Goal: Information Seeking & Learning: Learn about a topic

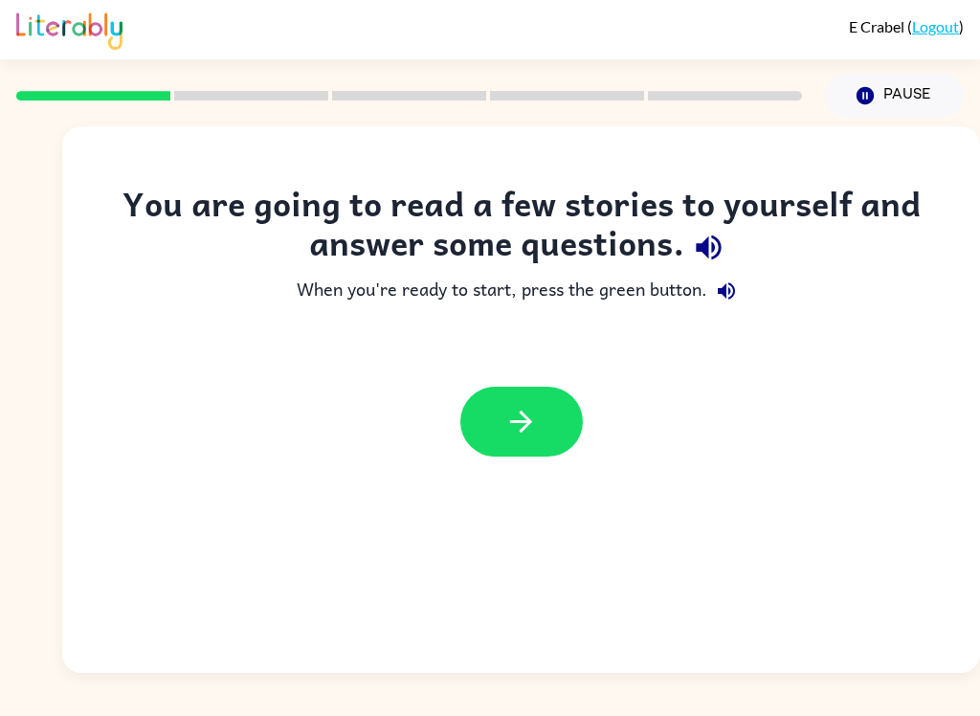
click at [548, 456] on button "button" at bounding box center [521, 421] width 122 height 70
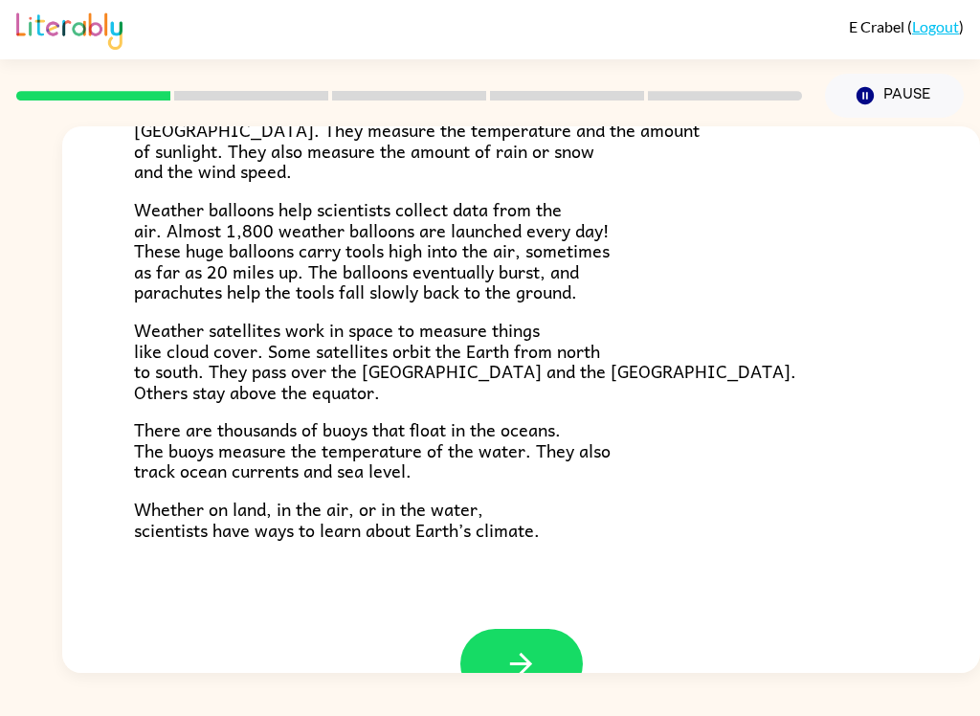
scroll to position [490, 0]
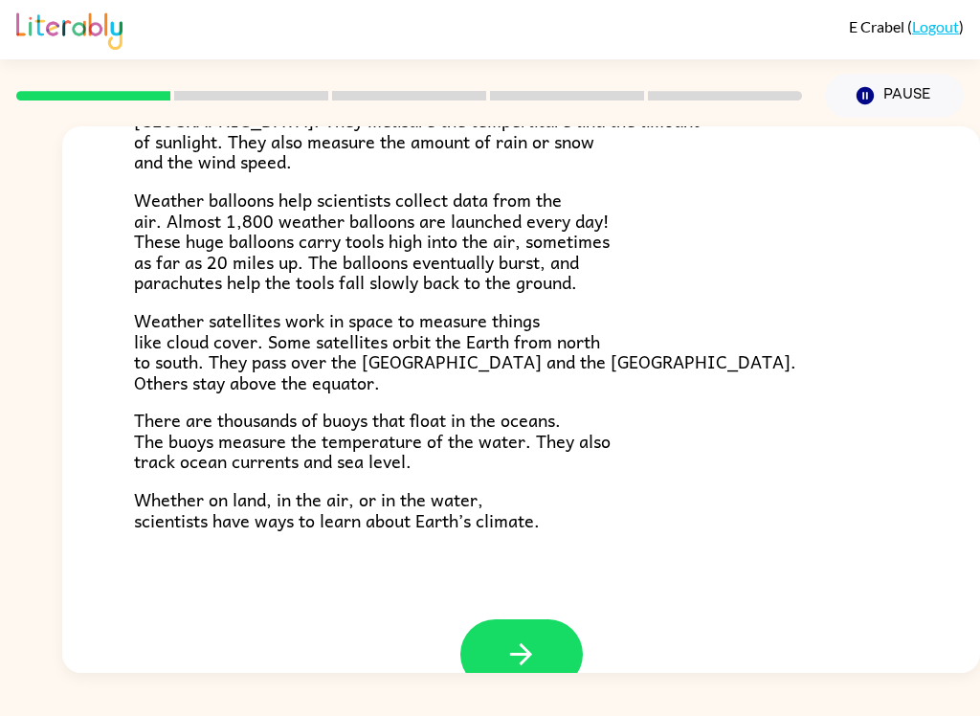
click at [541, 638] on button "button" at bounding box center [521, 654] width 122 height 70
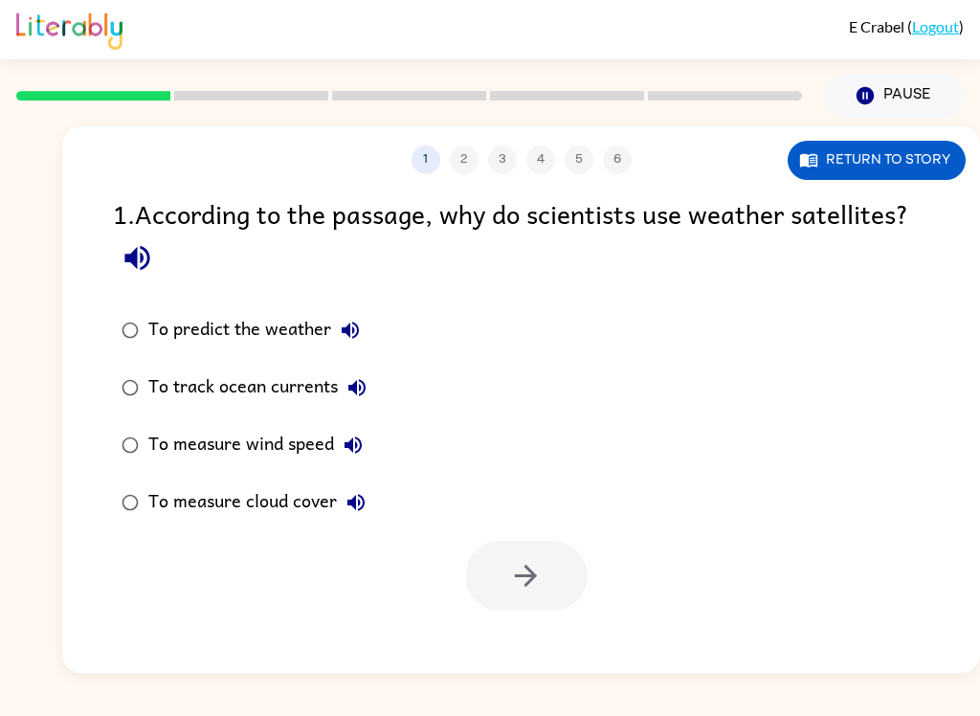
scroll to position [0, 0]
click at [892, 164] on button "Return to story" at bounding box center [876, 160] width 178 height 39
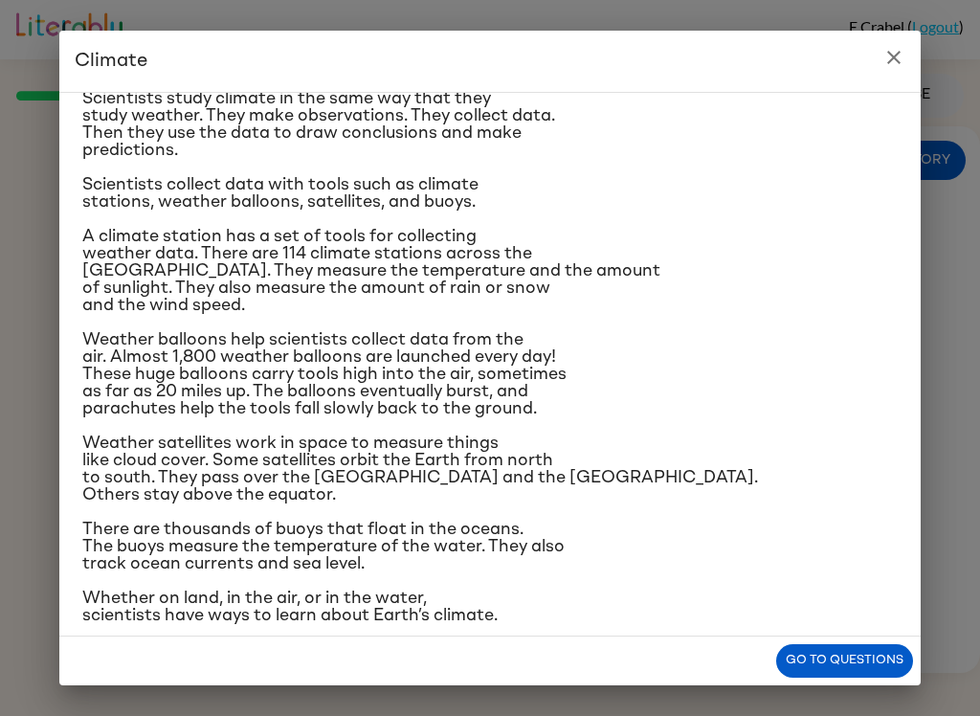
scroll to position [168, 0]
click at [826, 654] on button "Go to questions" at bounding box center [844, 660] width 137 height 33
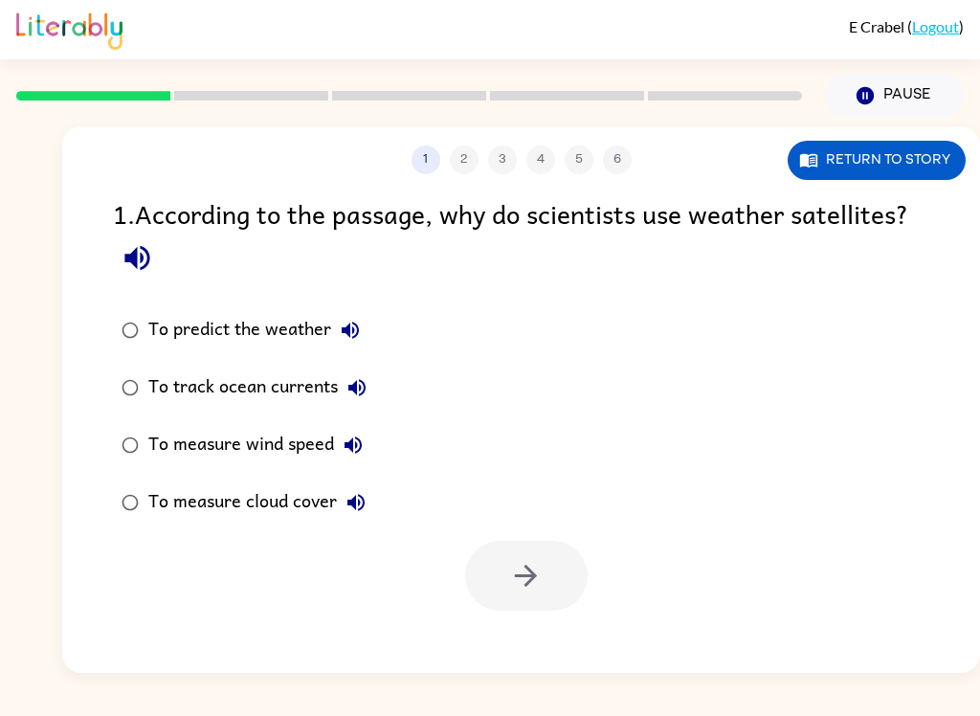
click at [869, 169] on button "Return to story" at bounding box center [876, 160] width 178 height 39
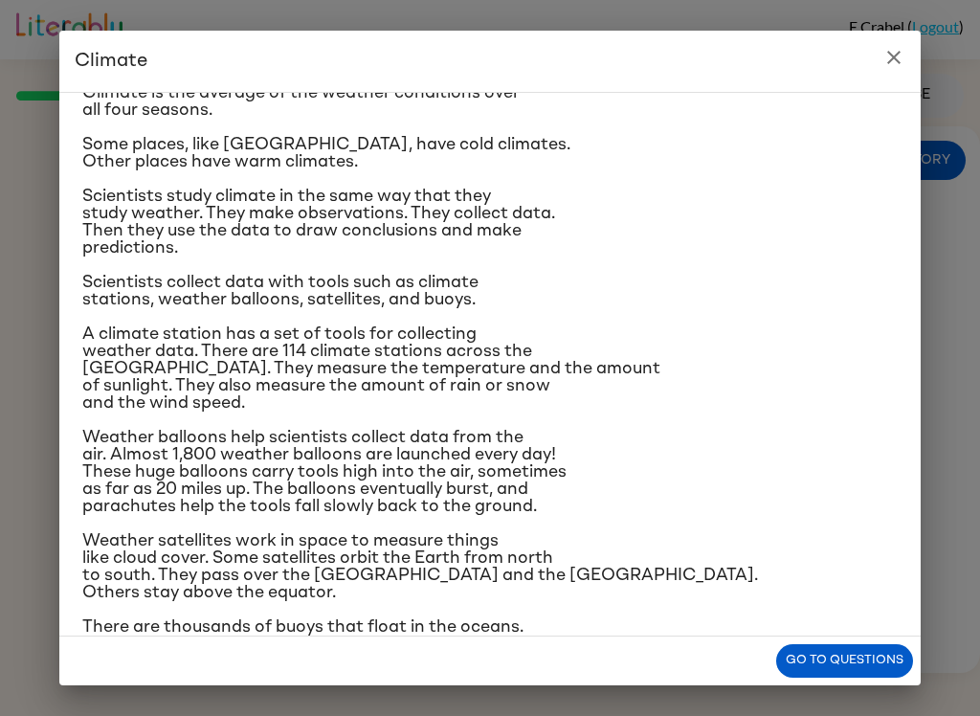
scroll to position [71, 0]
click at [837, 662] on button "Go to questions" at bounding box center [844, 660] width 137 height 33
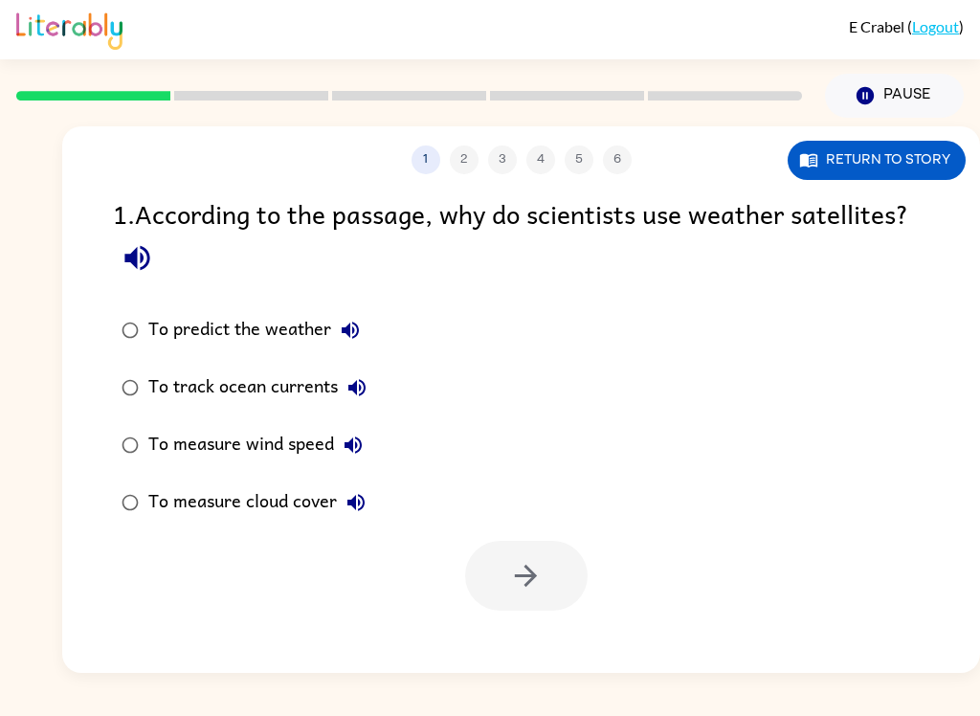
click at [887, 157] on button "Return to story" at bounding box center [876, 160] width 178 height 39
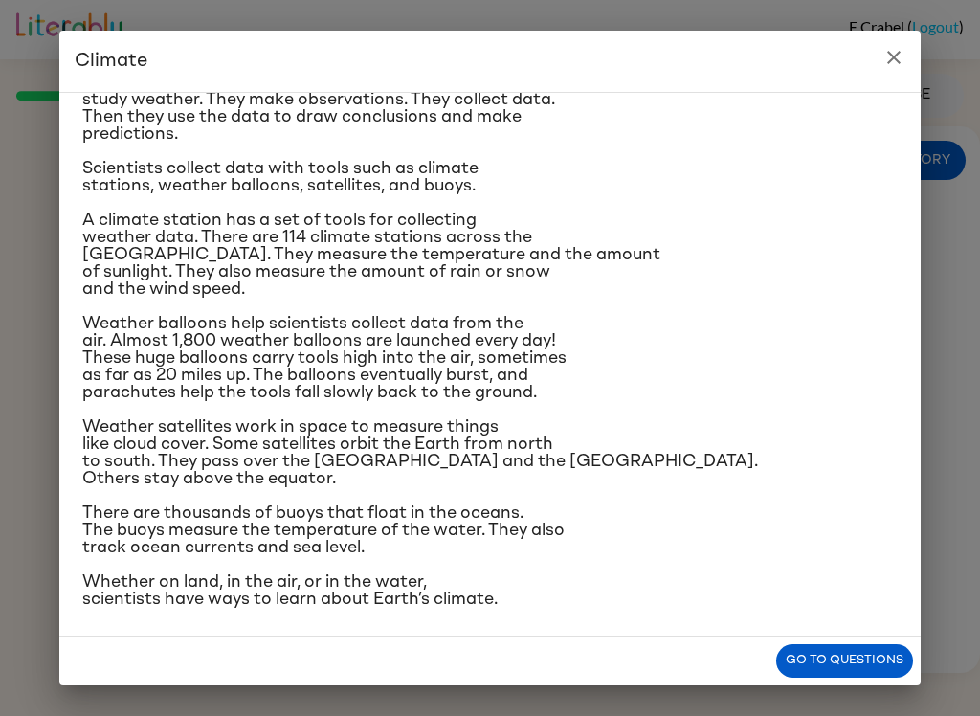
scroll to position [188, 0]
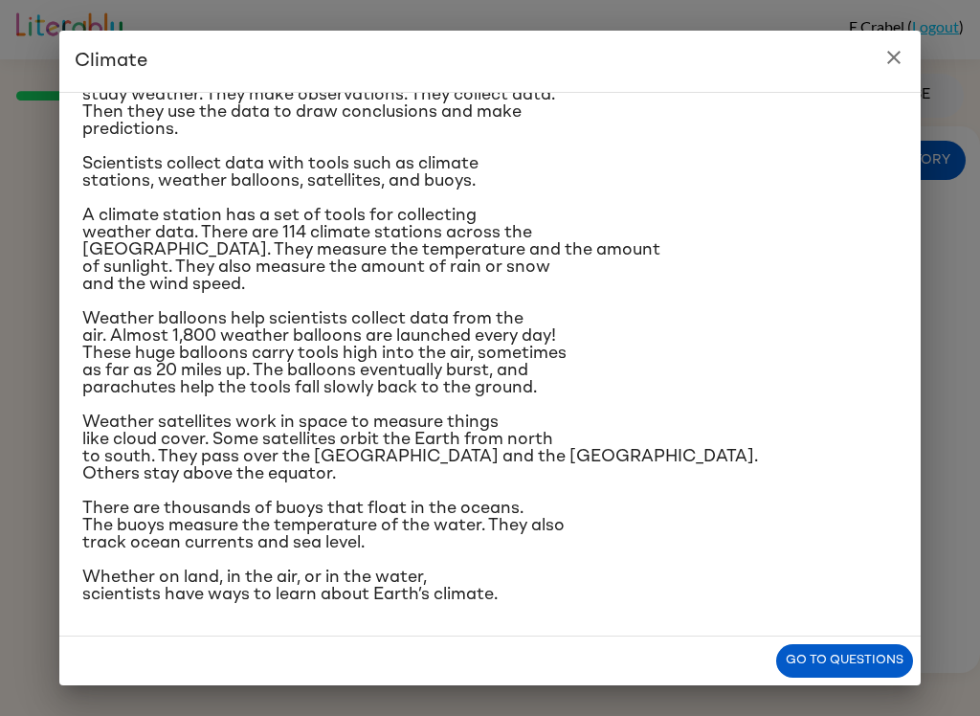
click at [850, 653] on button "Go to questions" at bounding box center [844, 660] width 137 height 33
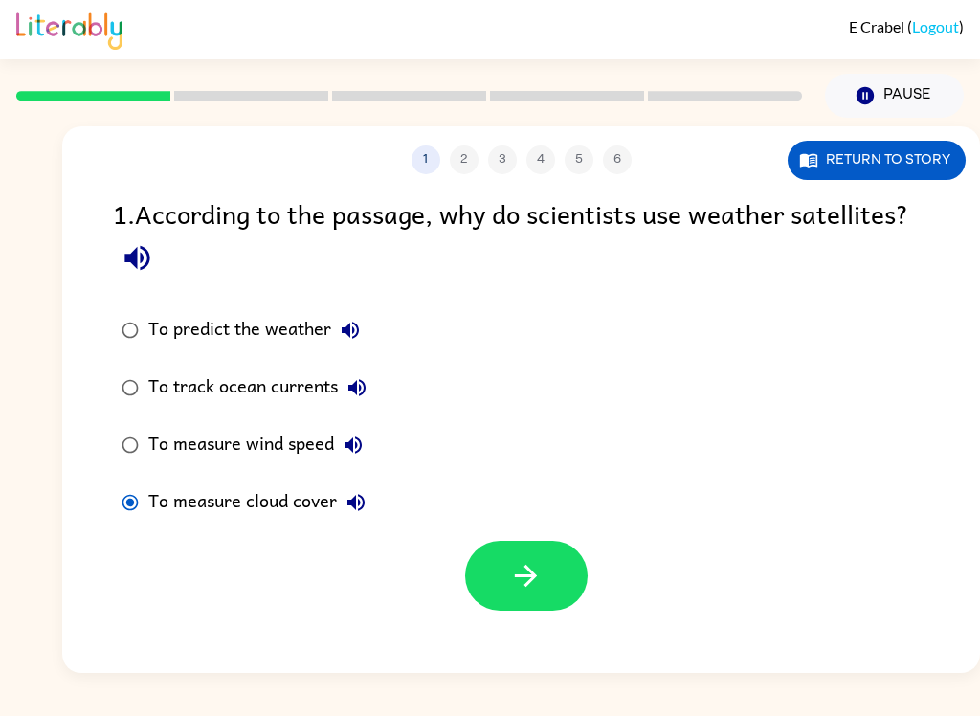
click at [520, 581] on icon "button" at bounding box center [525, 575] width 33 height 33
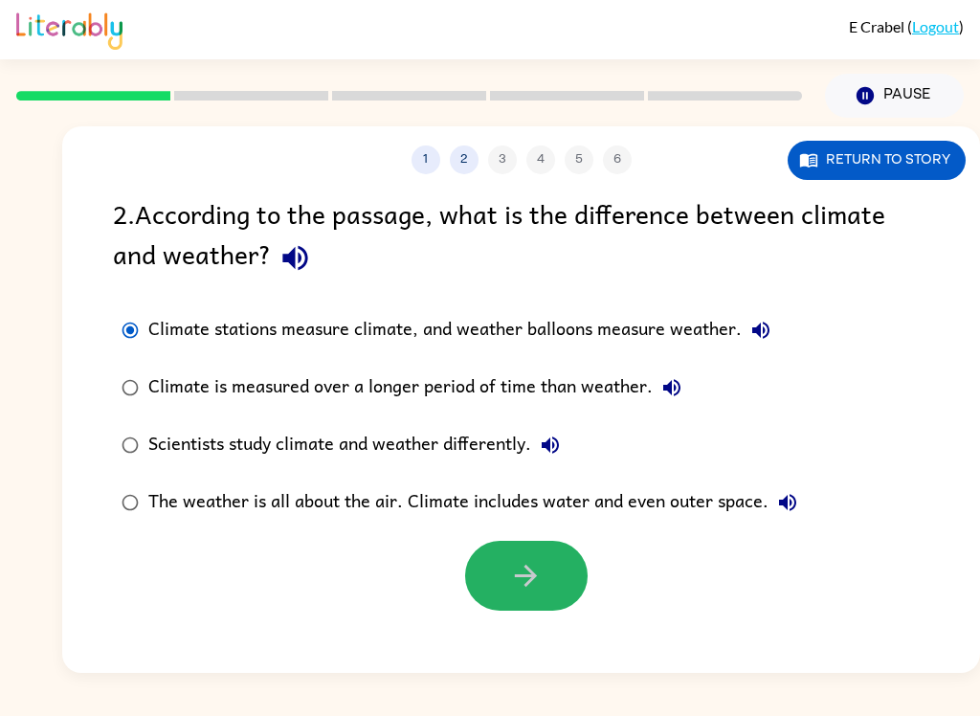
click at [552, 603] on button "button" at bounding box center [526, 576] width 122 height 70
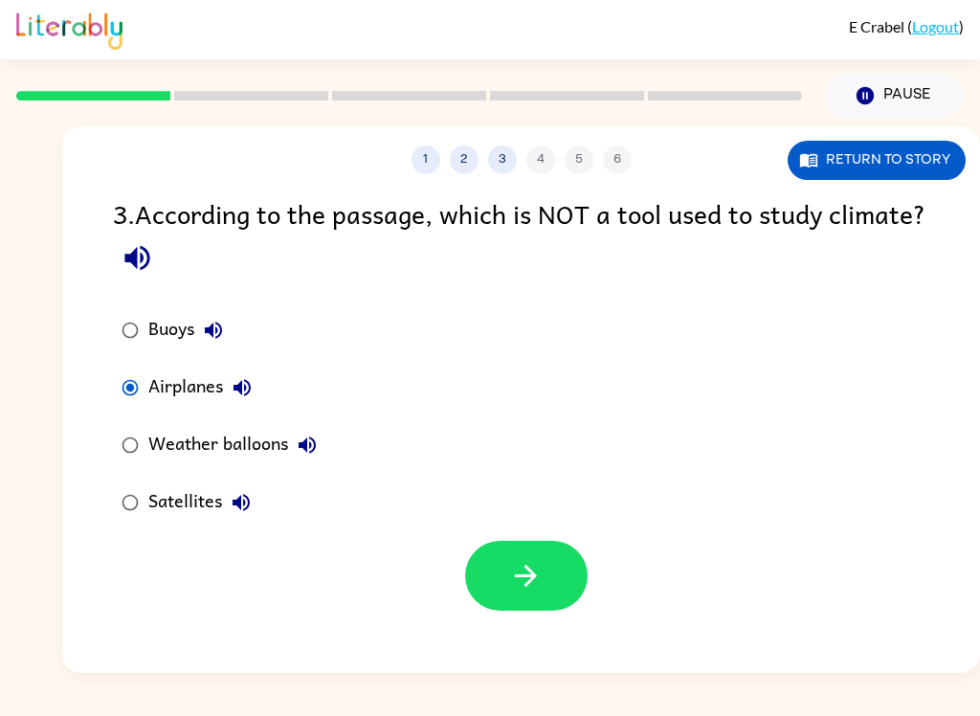
click at [535, 575] on icon "button" at bounding box center [526, 575] width 22 height 22
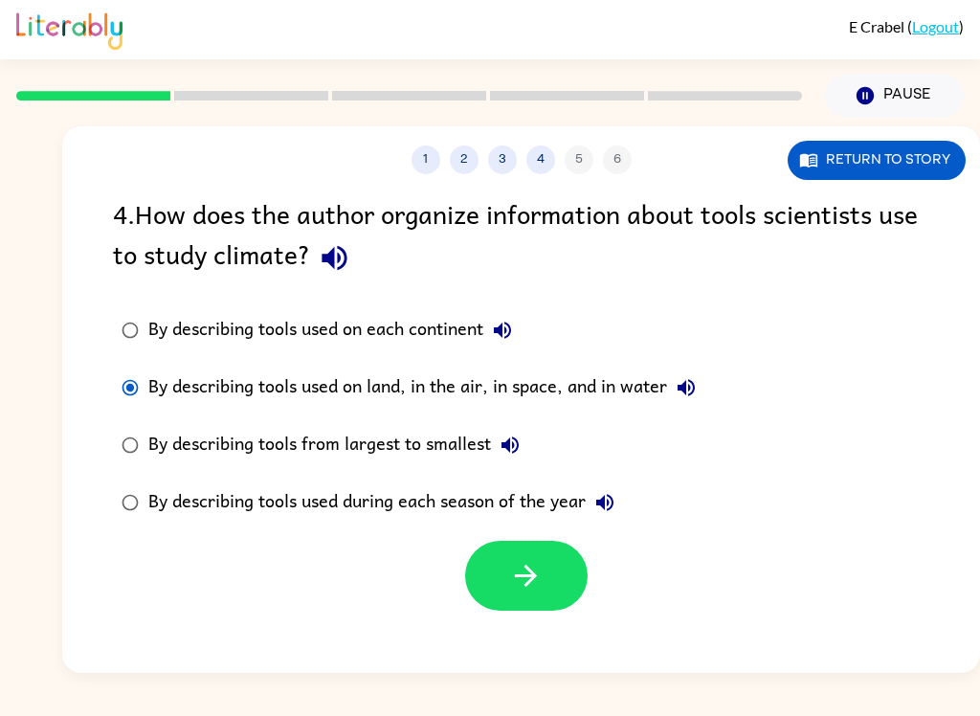
click at [529, 592] on icon "button" at bounding box center [525, 575] width 33 height 33
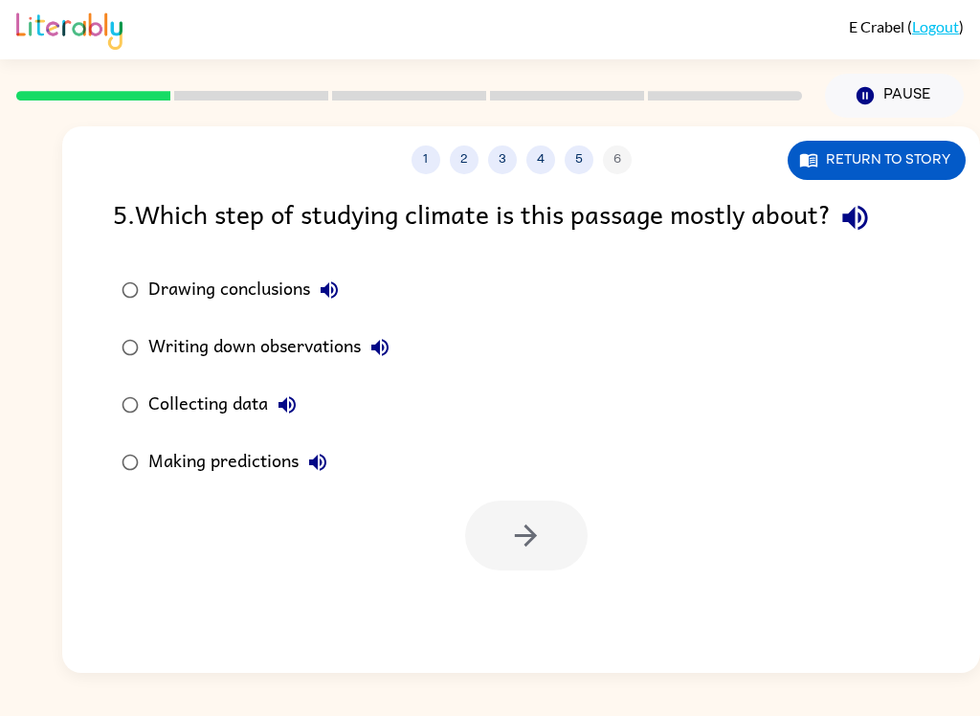
click at [141, 386] on label "Collecting data" at bounding box center [255, 404] width 306 height 57
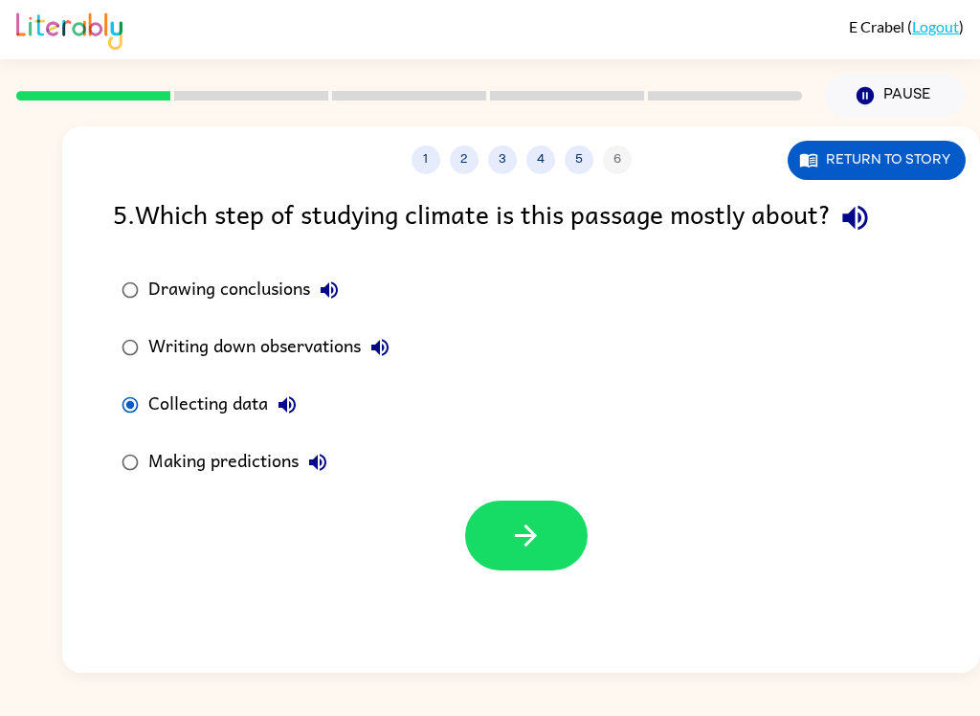
click at [529, 552] on icon "button" at bounding box center [525, 535] width 33 height 33
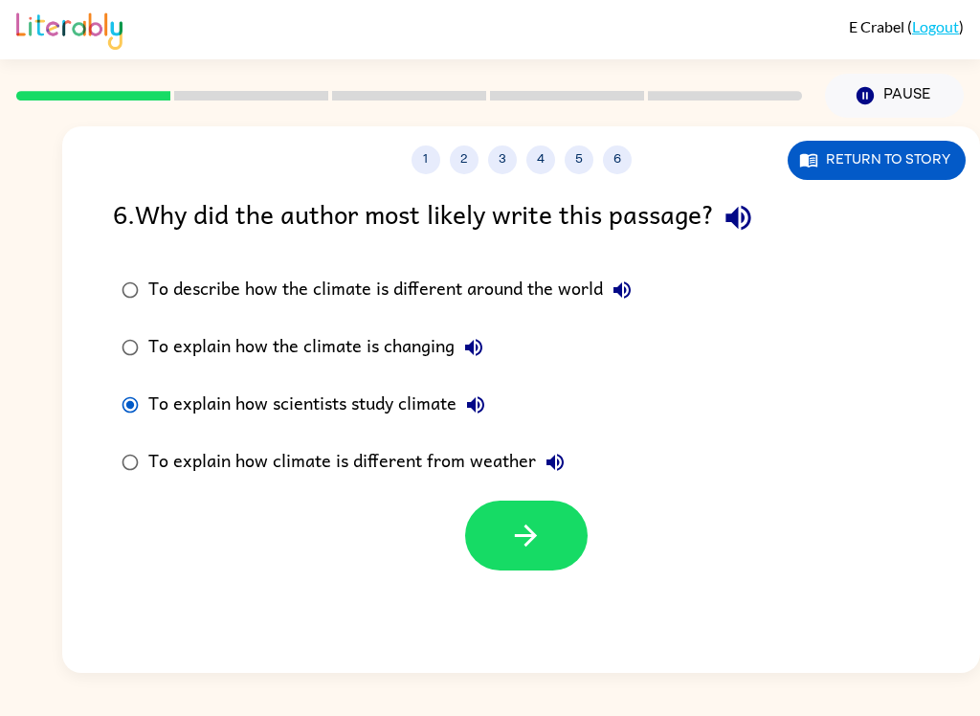
click at [529, 534] on icon "button" at bounding box center [525, 535] width 33 height 33
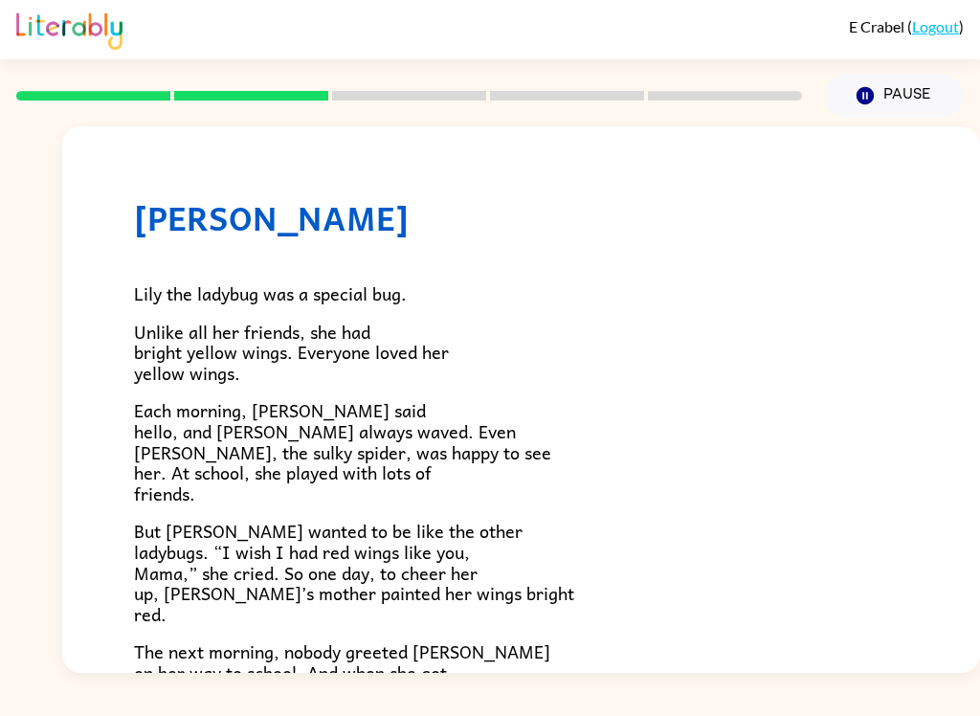
click at [885, 103] on button "Pause Pause" at bounding box center [894, 96] width 139 height 44
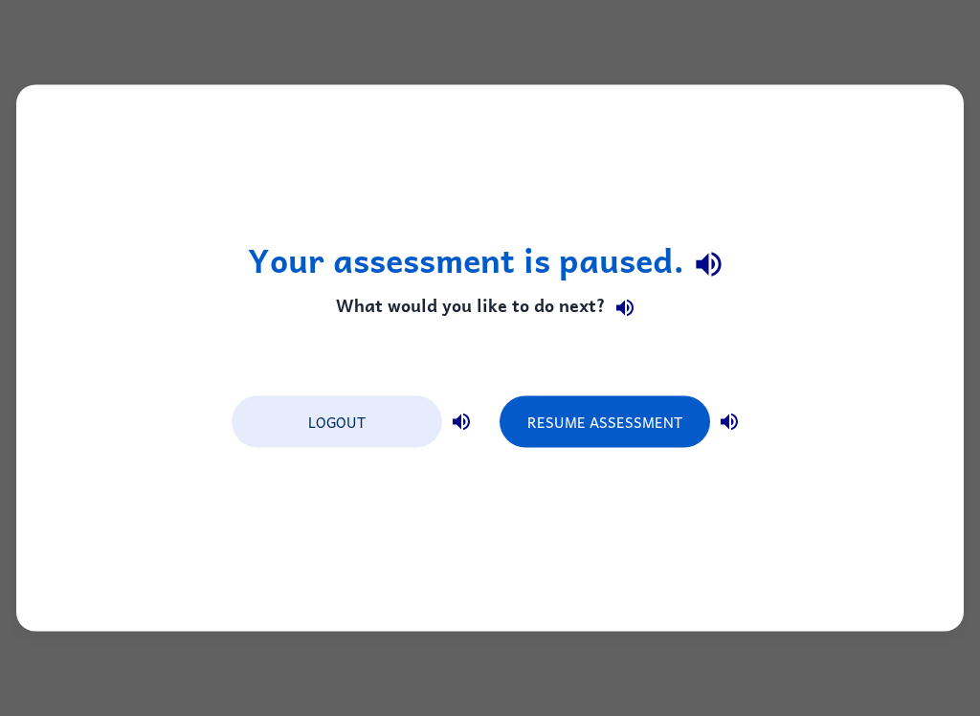
click at [644, 407] on button "Resume Assessment" at bounding box center [604, 422] width 210 height 52
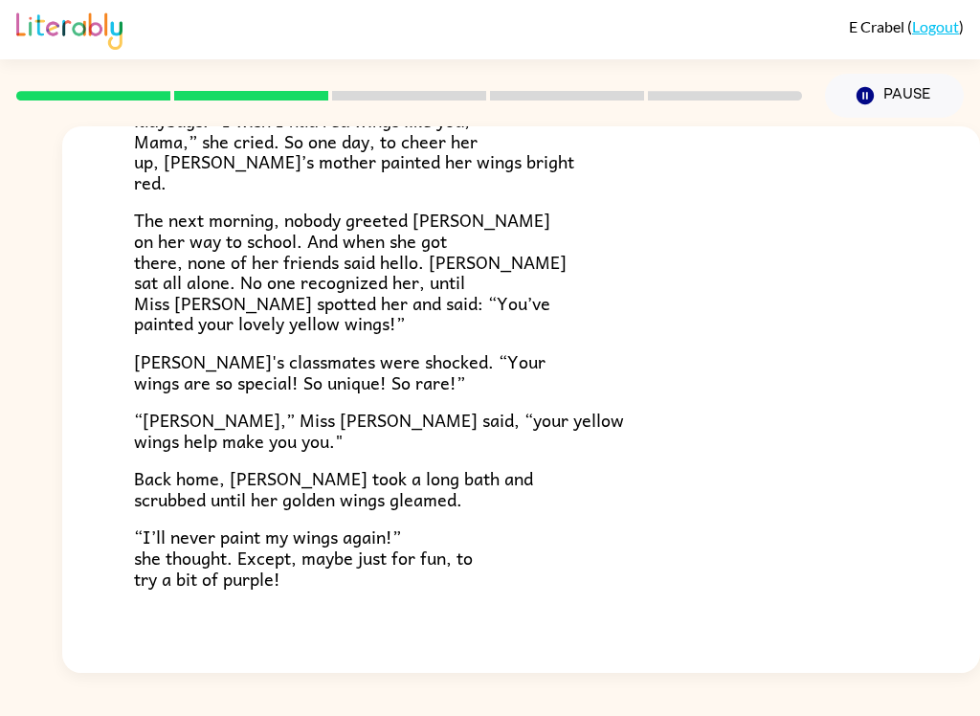
scroll to position [466, 0]
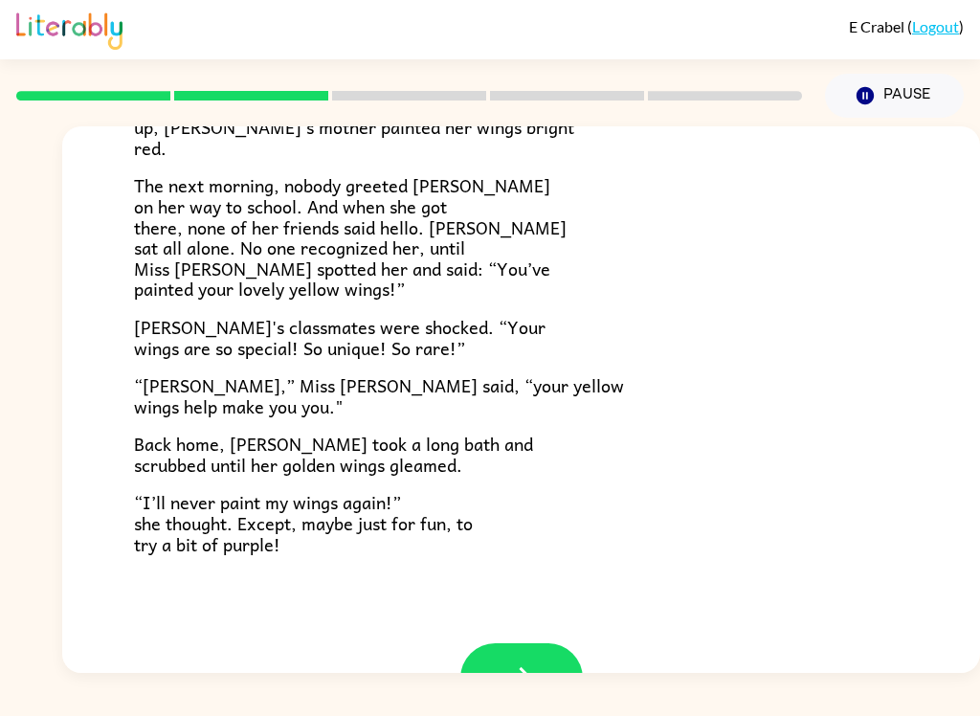
click at [550, 643] on button "button" at bounding box center [521, 678] width 122 height 70
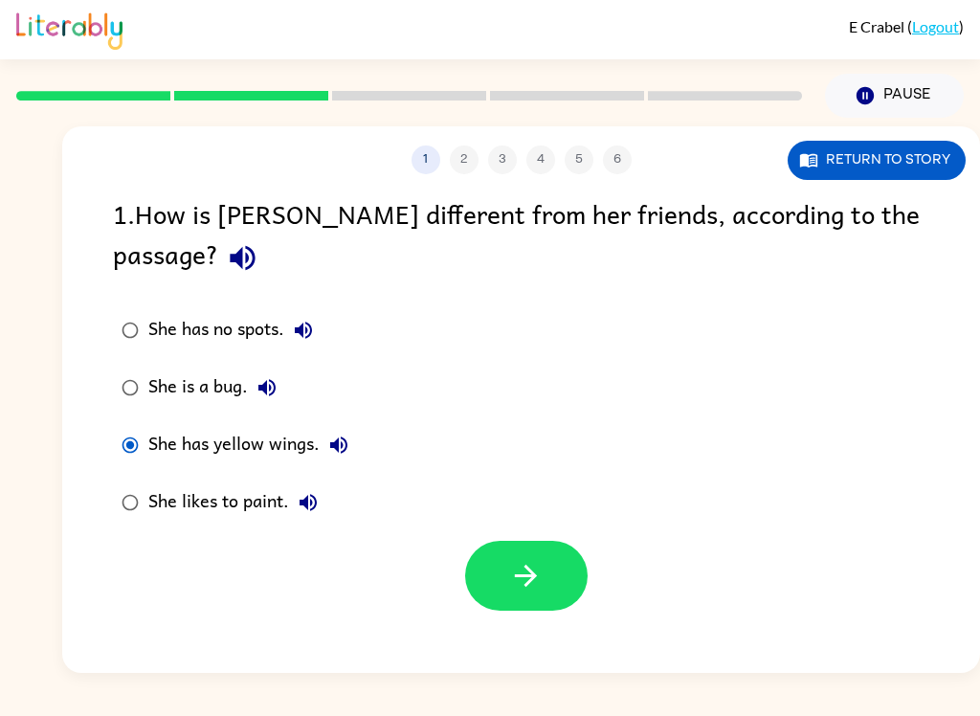
click at [546, 555] on button "button" at bounding box center [526, 576] width 122 height 70
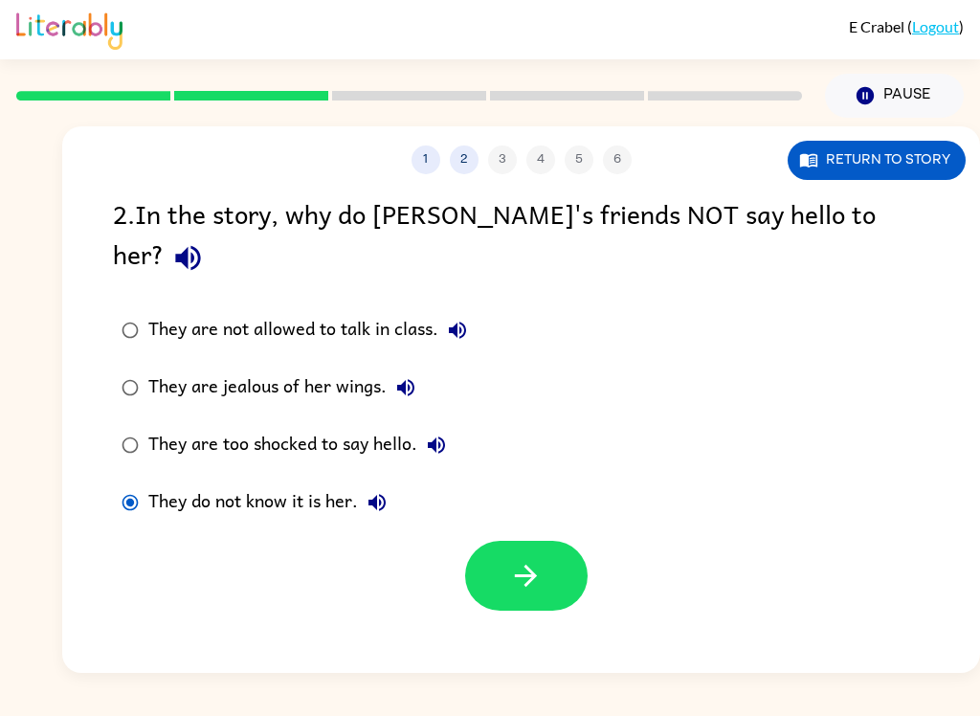
click at [541, 559] on icon "button" at bounding box center [525, 575] width 33 height 33
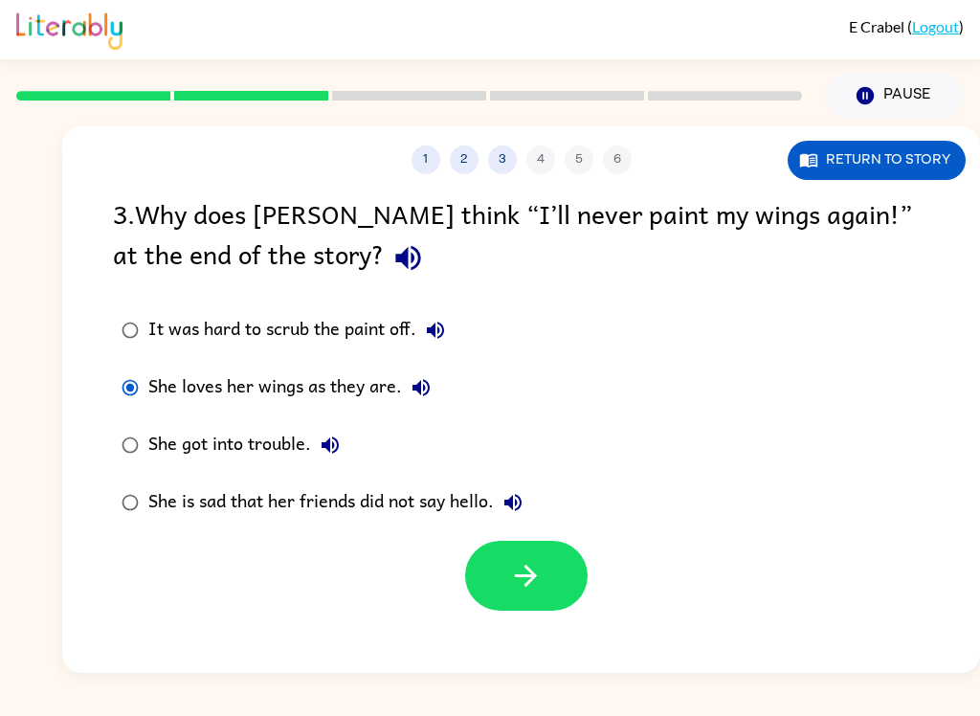
click at [553, 575] on button "button" at bounding box center [526, 576] width 122 height 70
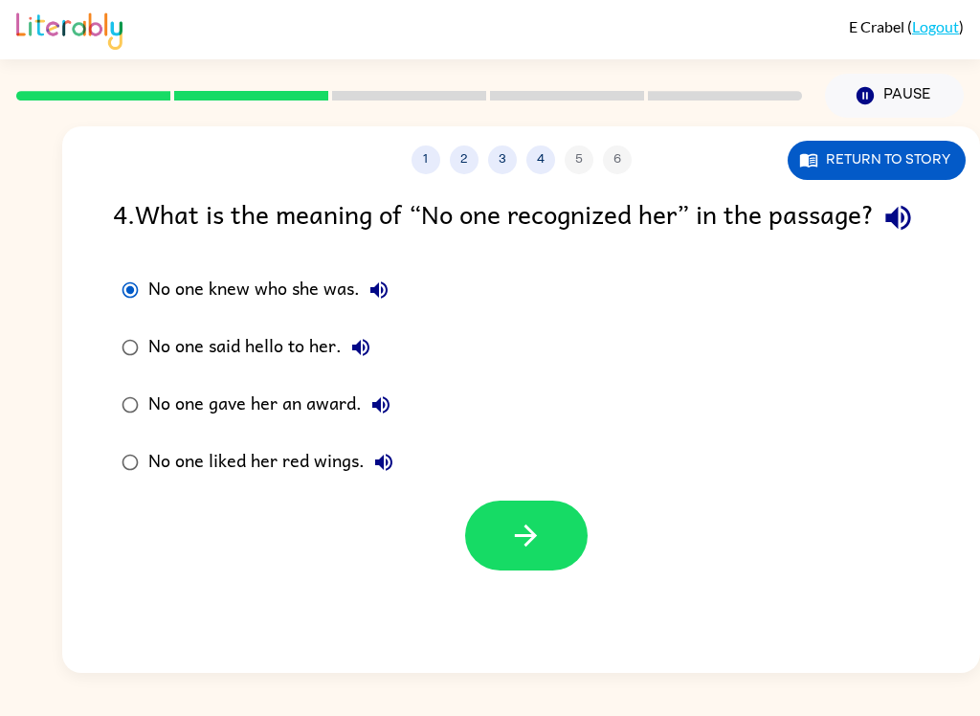
click at [543, 570] on button "button" at bounding box center [526, 535] width 122 height 70
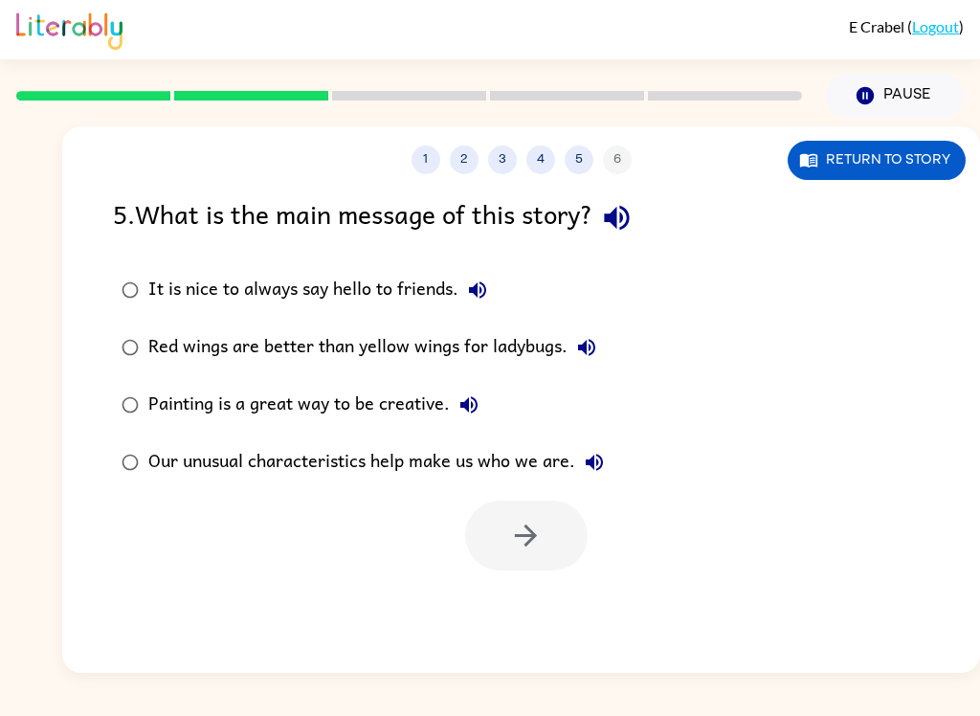
click at [149, 453] on div "Our unusual characteristics help make us who we are." at bounding box center [380, 462] width 465 height 38
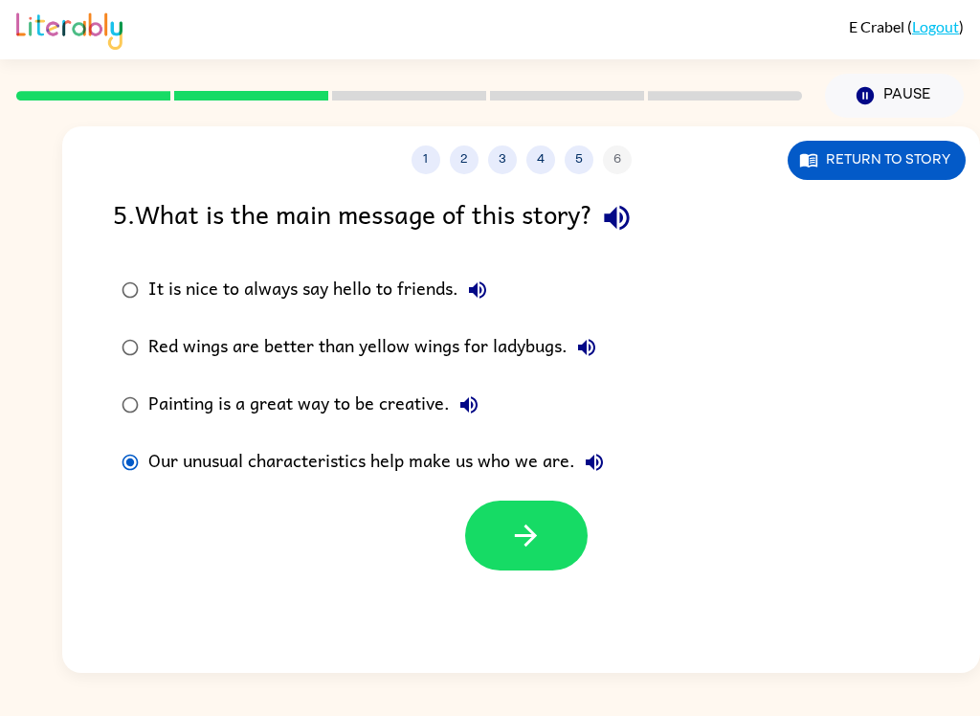
click at [549, 535] on button "button" at bounding box center [526, 535] width 122 height 70
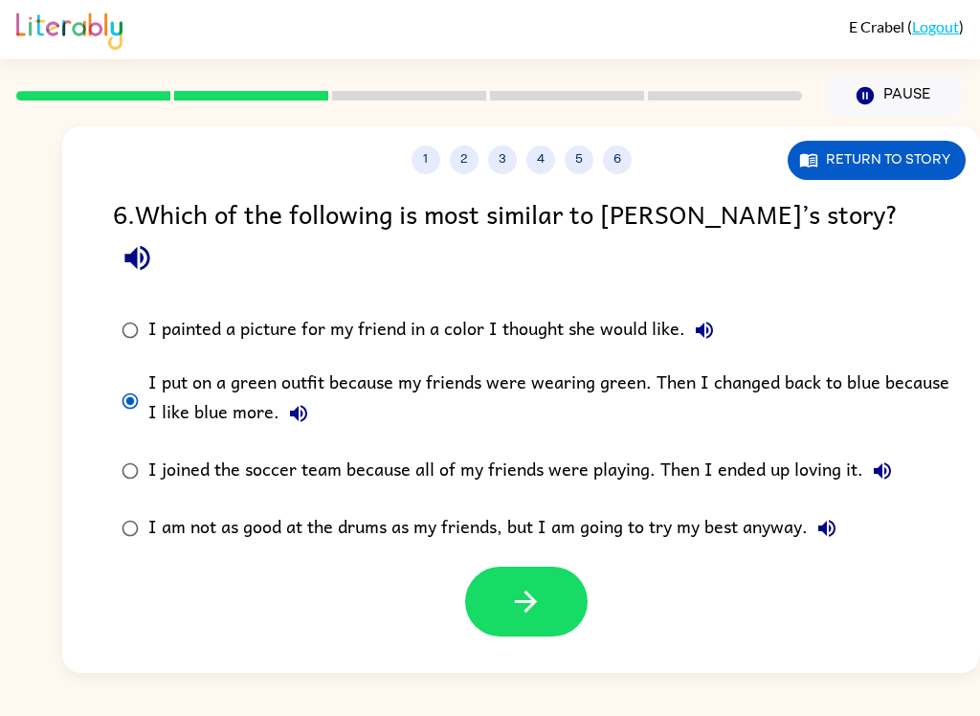
click at [545, 573] on button "button" at bounding box center [526, 601] width 122 height 70
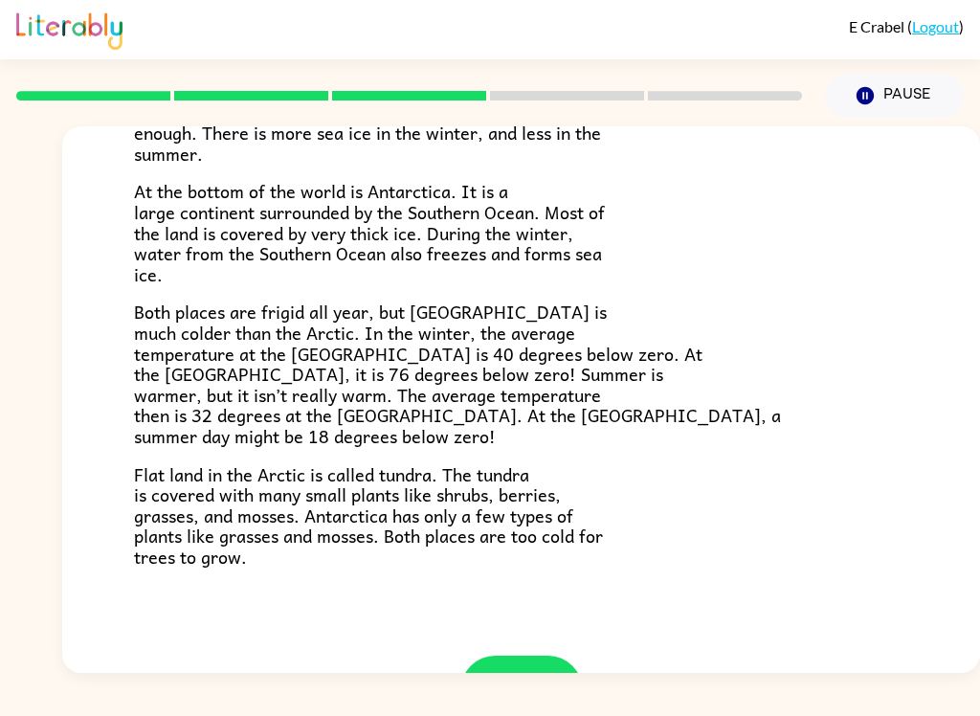
scroll to position [335, 0]
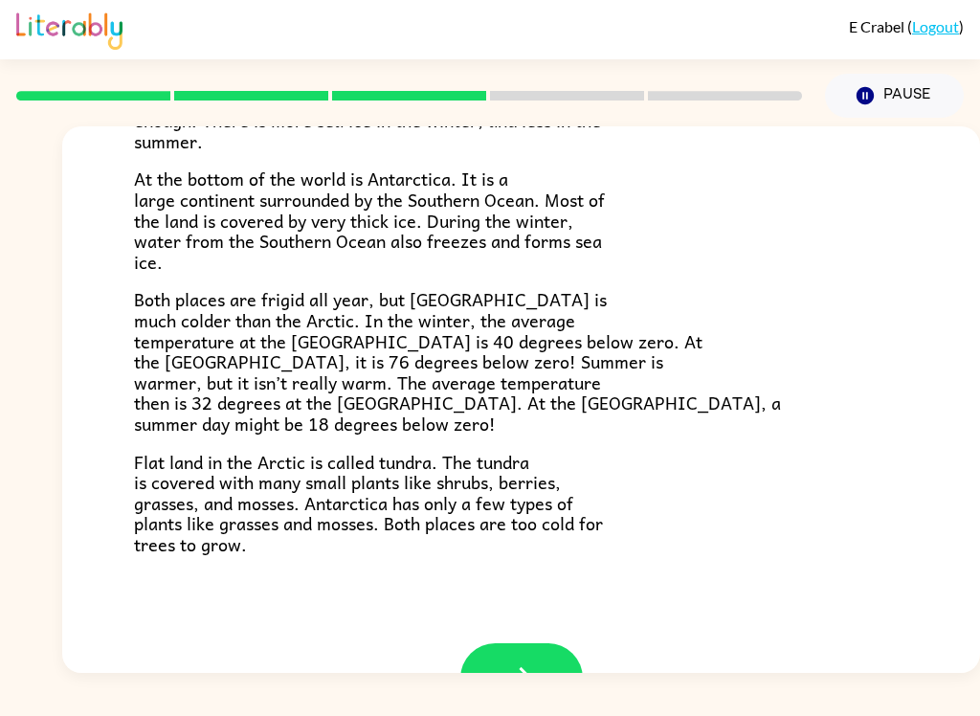
click at [535, 644] on button "button" at bounding box center [521, 678] width 122 height 70
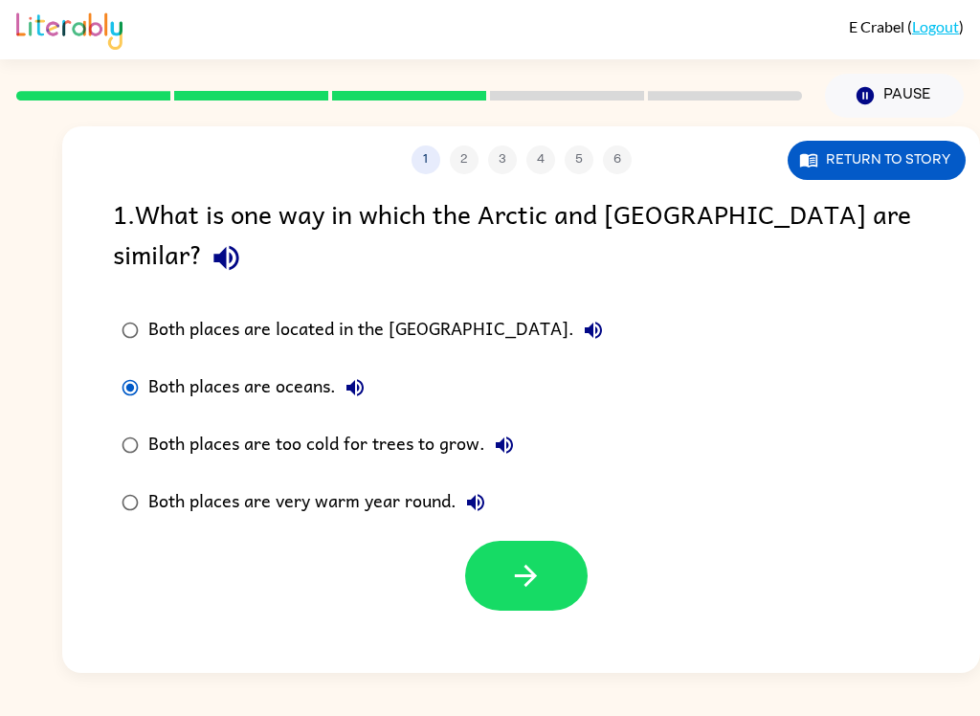
click at [513, 559] on icon "button" at bounding box center [525, 575] width 33 height 33
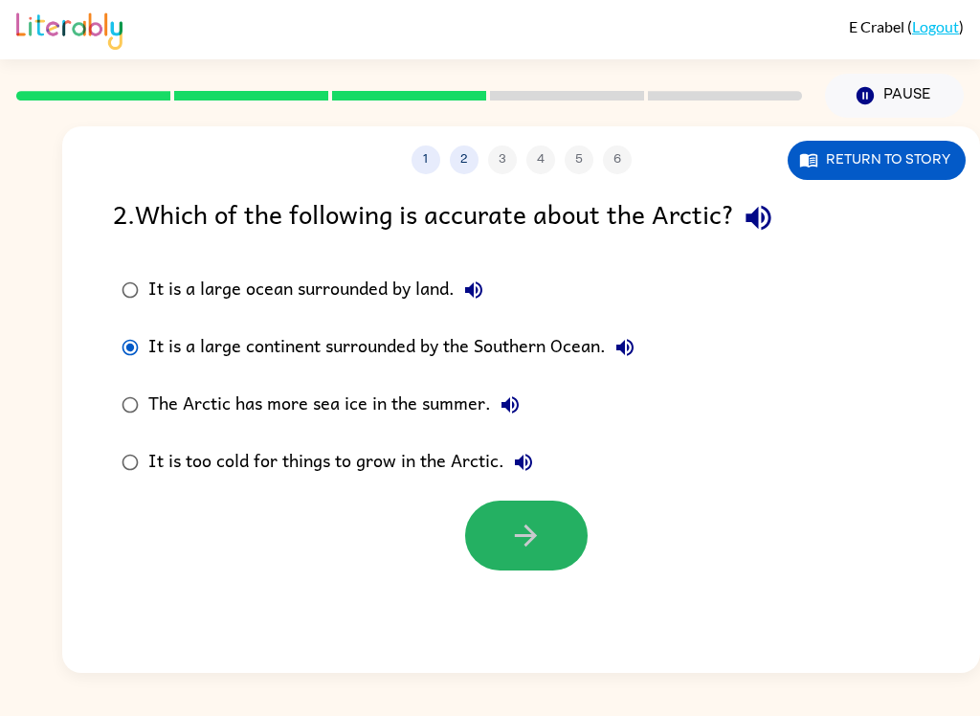
click at [525, 543] on icon "button" at bounding box center [525, 535] width 33 height 33
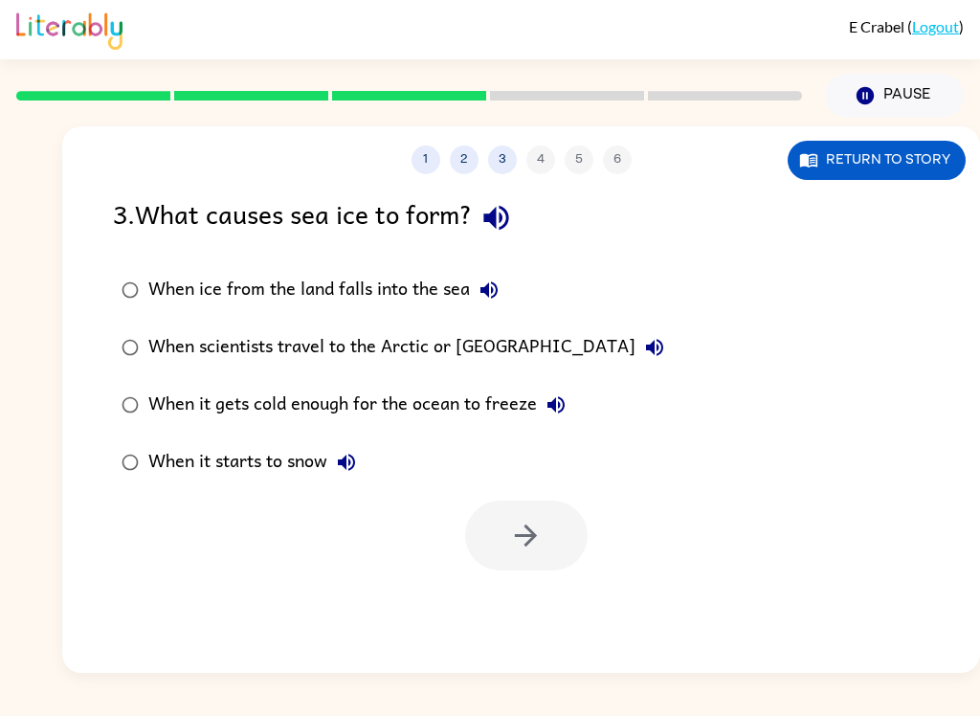
click at [146, 380] on label "When it gets cold enough for the ocean to freeze" at bounding box center [392, 404] width 581 height 57
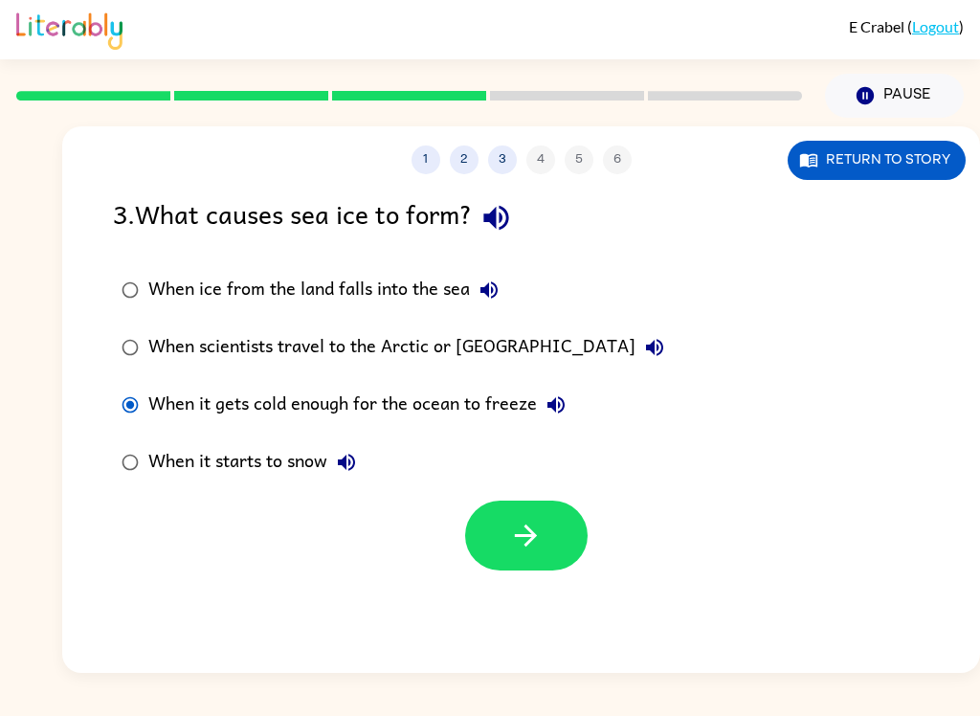
click at [510, 565] on button "button" at bounding box center [526, 535] width 122 height 70
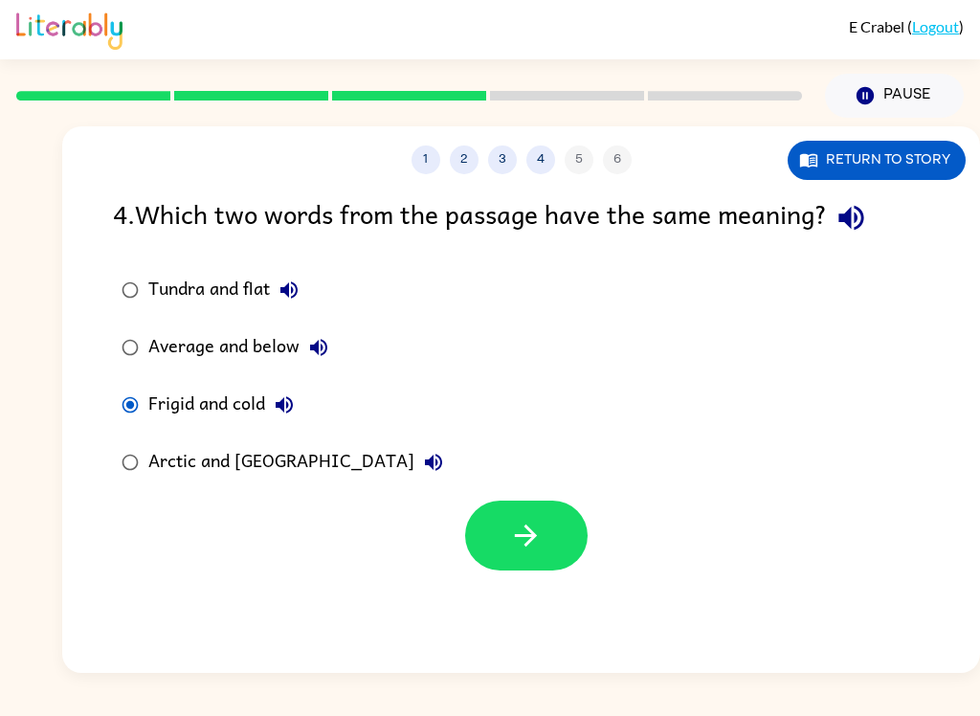
click at [528, 544] on icon "button" at bounding box center [526, 535] width 22 height 22
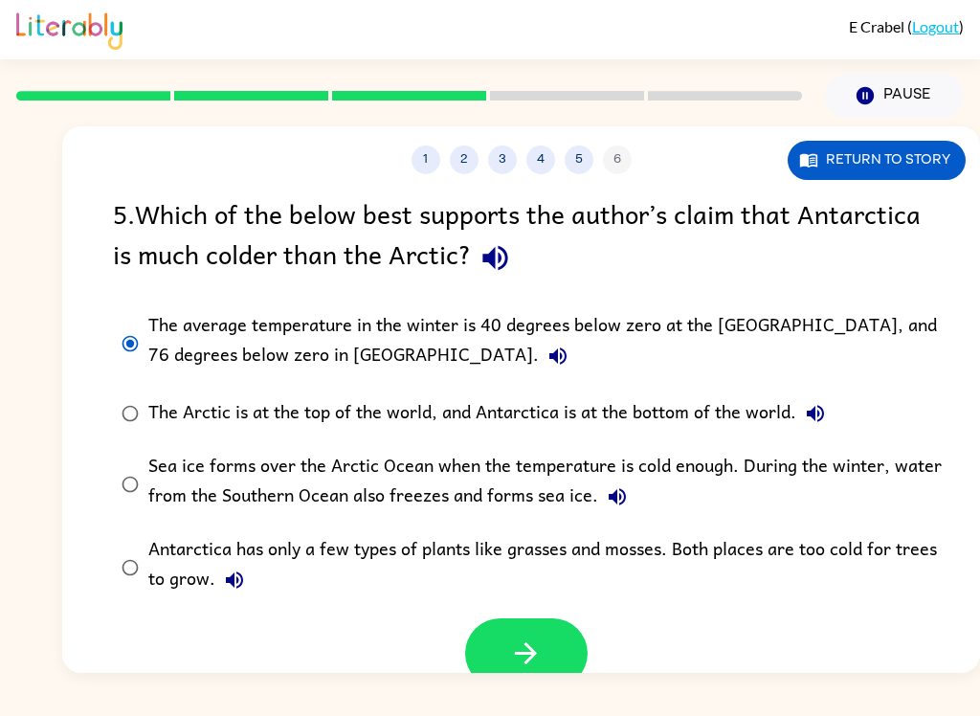
click at [520, 647] on icon "button" at bounding box center [525, 652] width 33 height 33
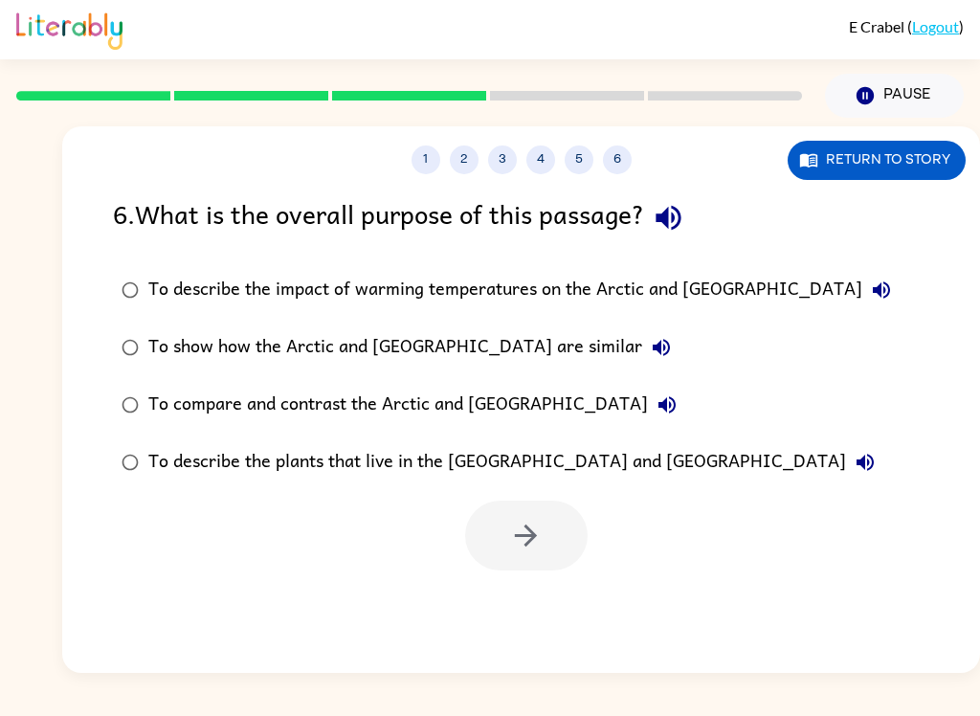
click at [95, 414] on div "6 . What is the overall purpose of this passage? To describe the impact of warm…" at bounding box center [520, 381] width 917 height 377
click at [110, 429] on label "To compare and contrast the Arctic and [GEOGRAPHIC_DATA]" at bounding box center [505, 404] width 807 height 57
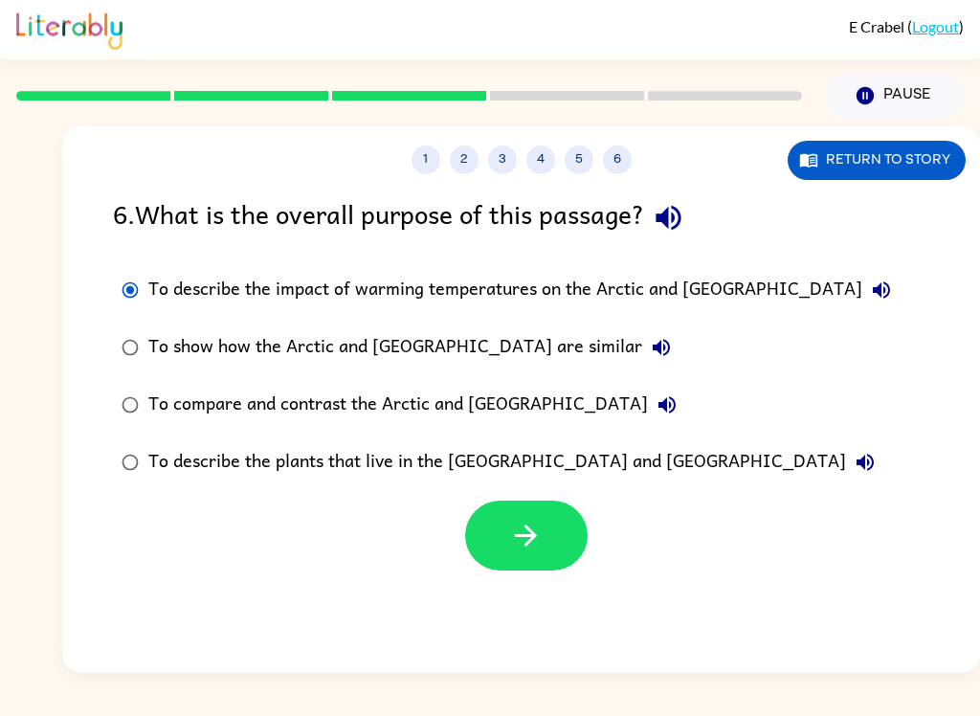
click at [91, 421] on div "6 . What is the overall purpose of this passage? To describe the impact of warm…" at bounding box center [520, 381] width 917 height 377
click at [537, 528] on icon "button" at bounding box center [525, 535] width 33 height 33
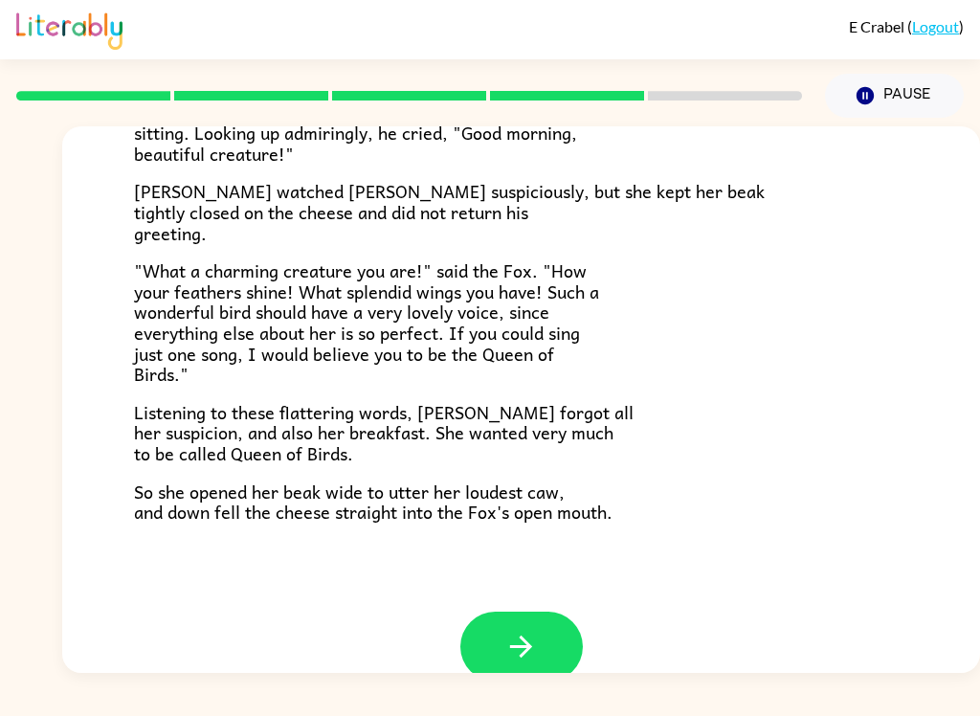
scroll to position [341, 0]
click at [504, 629] on icon "button" at bounding box center [520, 645] width 33 height 33
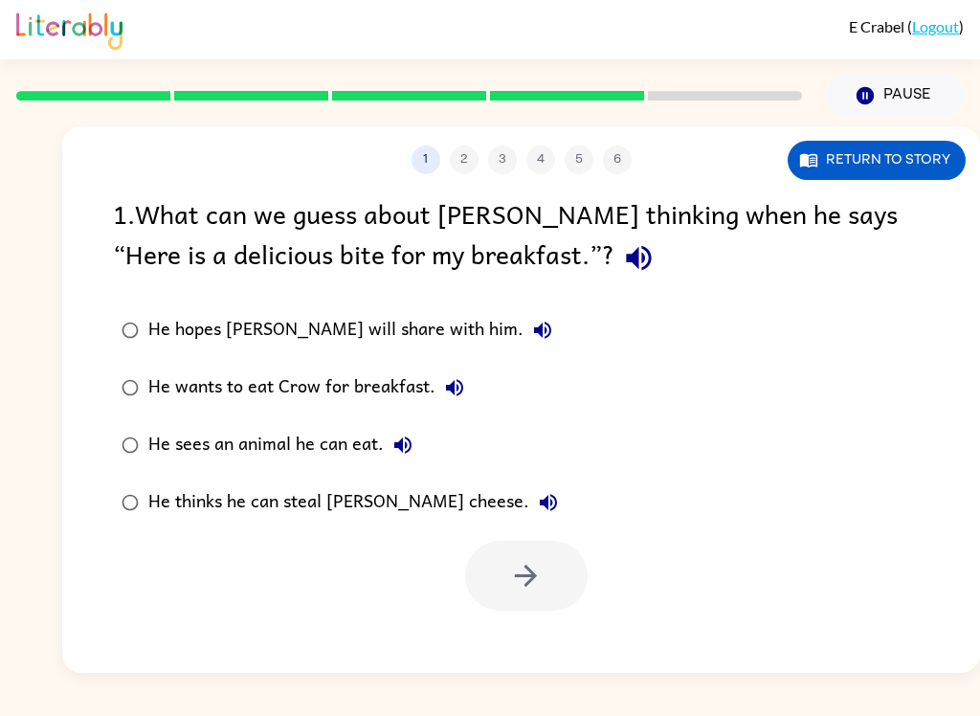
scroll to position [0, 0]
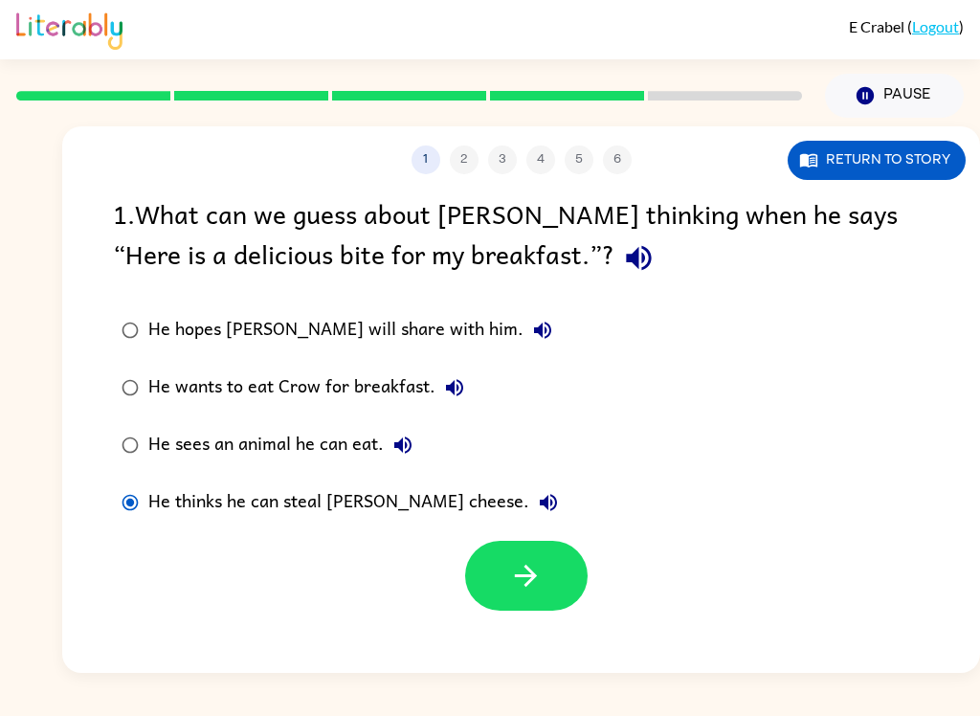
click at [548, 578] on button "button" at bounding box center [526, 576] width 122 height 70
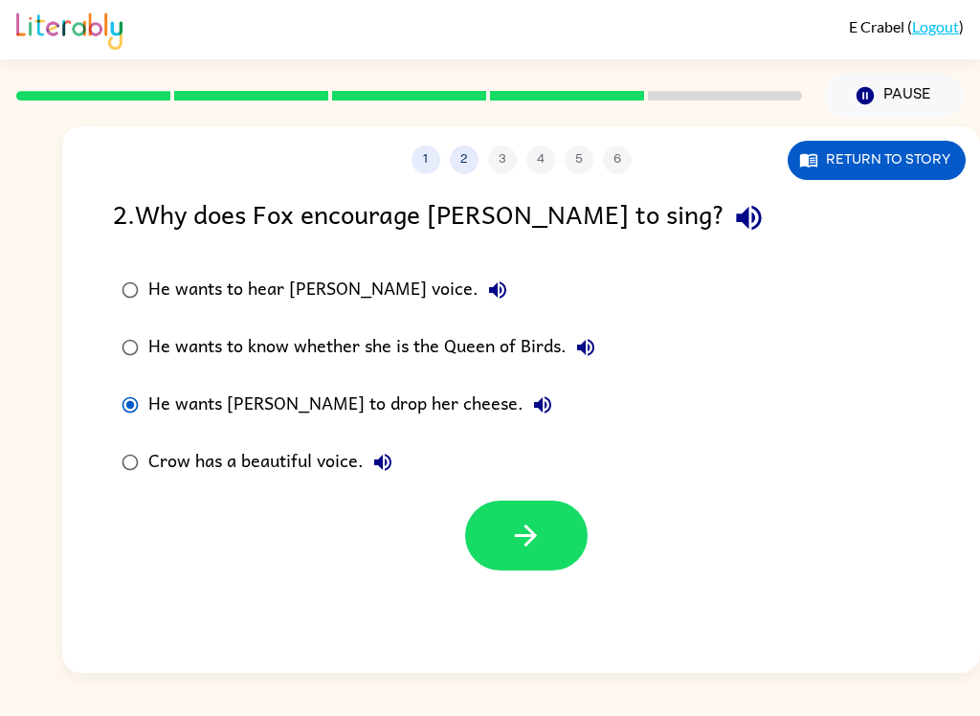
click at [549, 544] on button "button" at bounding box center [526, 535] width 122 height 70
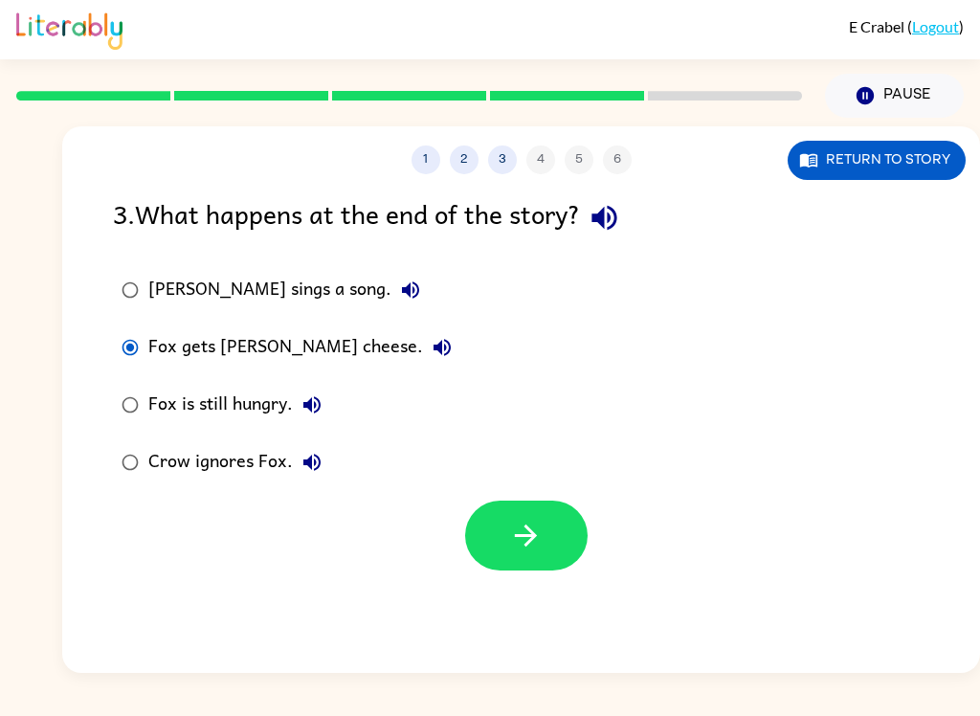
click at [551, 512] on button "button" at bounding box center [526, 535] width 122 height 70
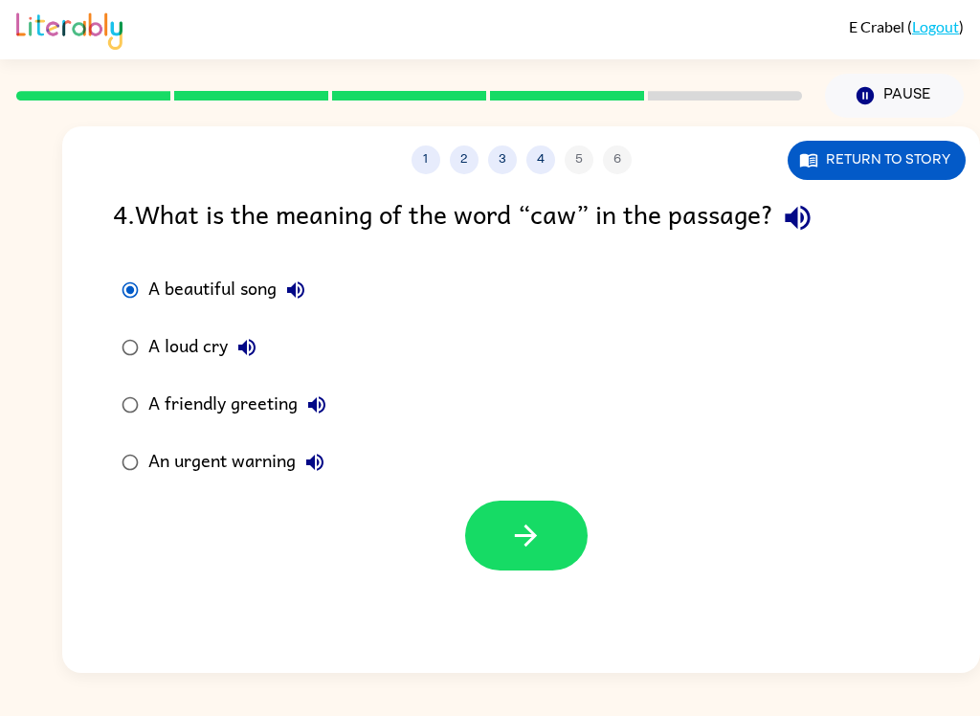
click at [526, 534] on icon "button" at bounding box center [525, 535] width 33 height 33
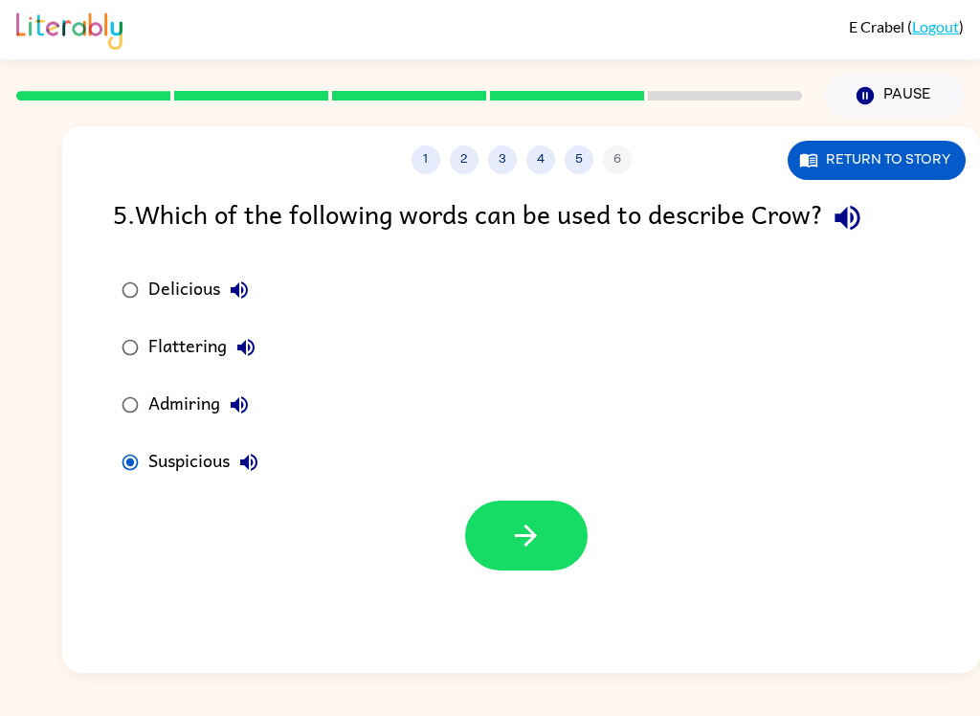
click at [523, 550] on icon "button" at bounding box center [525, 535] width 33 height 33
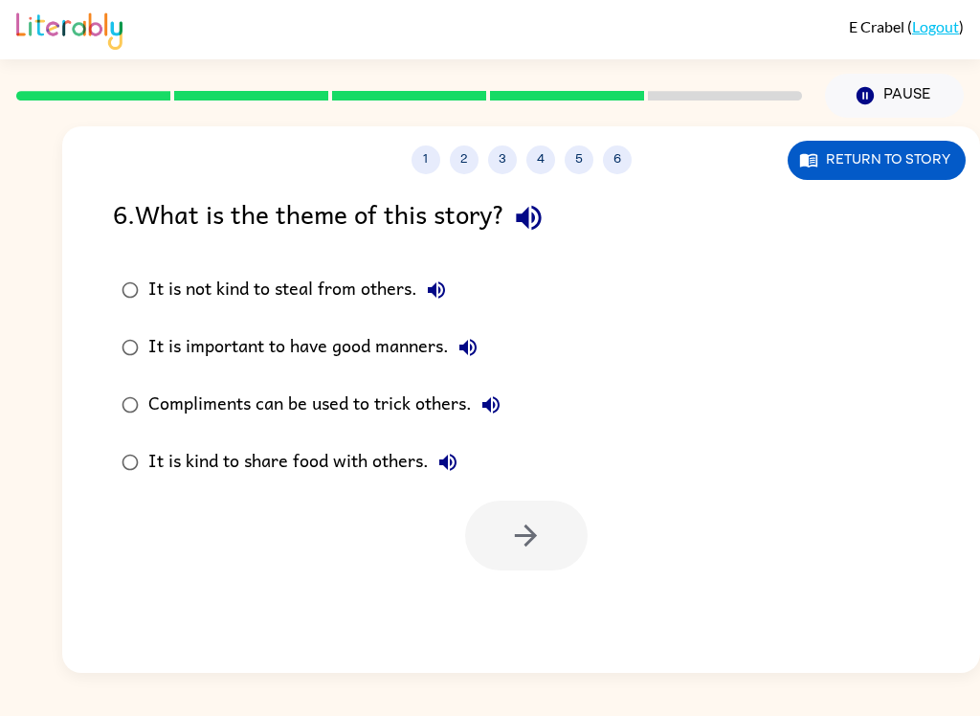
click at [644, 333] on div "It is not kind to steal from others. It is important to have good manners. Comp…" at bounding box center [546, 376] width 867 height 230
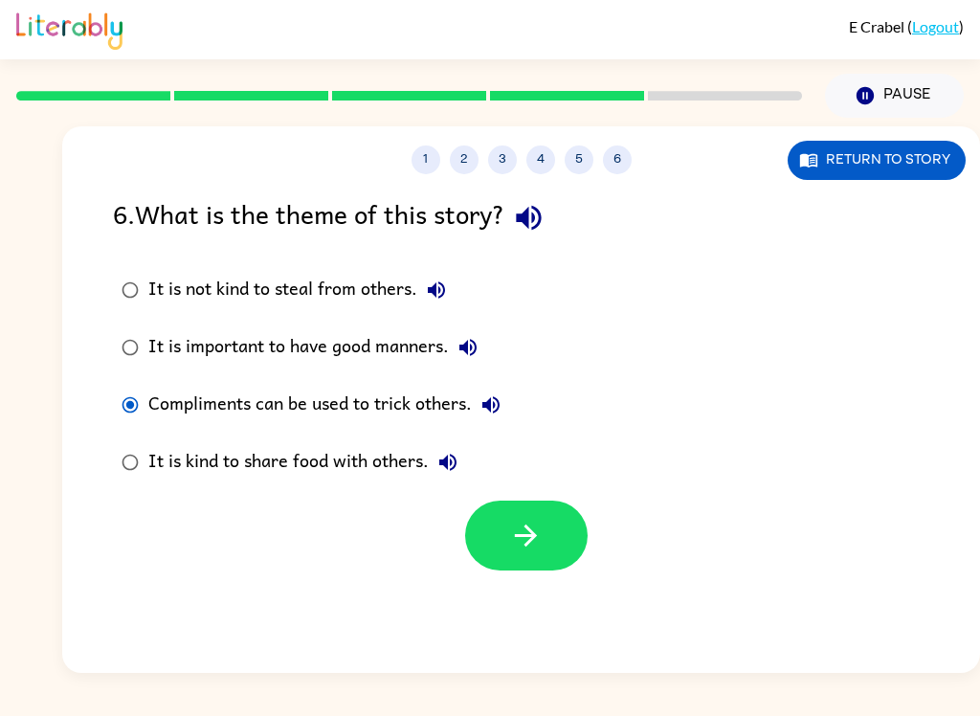
click at [532, 528] on icon "button" at bounding box center [525, 535] width 33 height 33
